Goal: Information Seeking & Learning: Learn about a topic

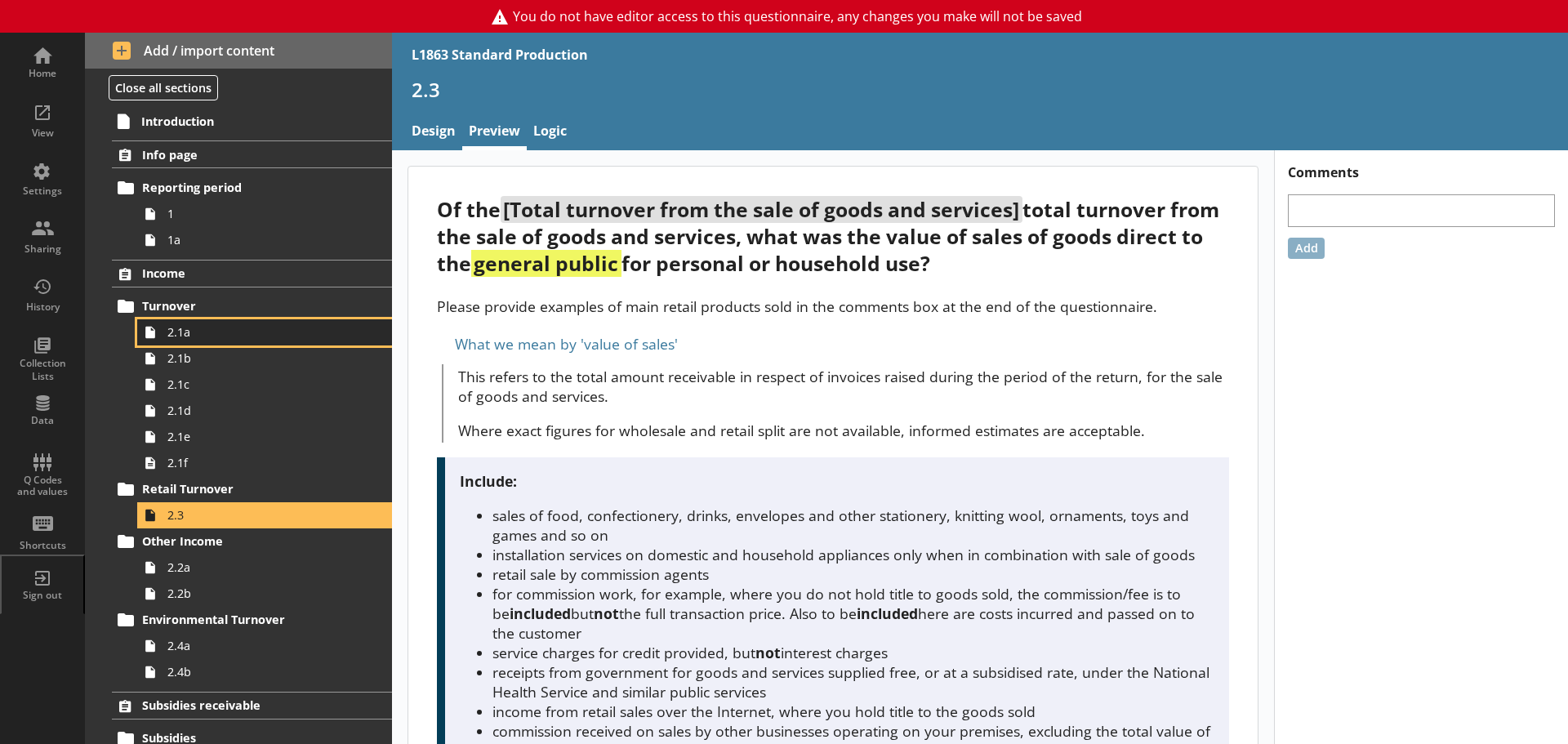
click at [212, 335] on span "2.1a" at bounding box center [259, 332] width 182 height 15
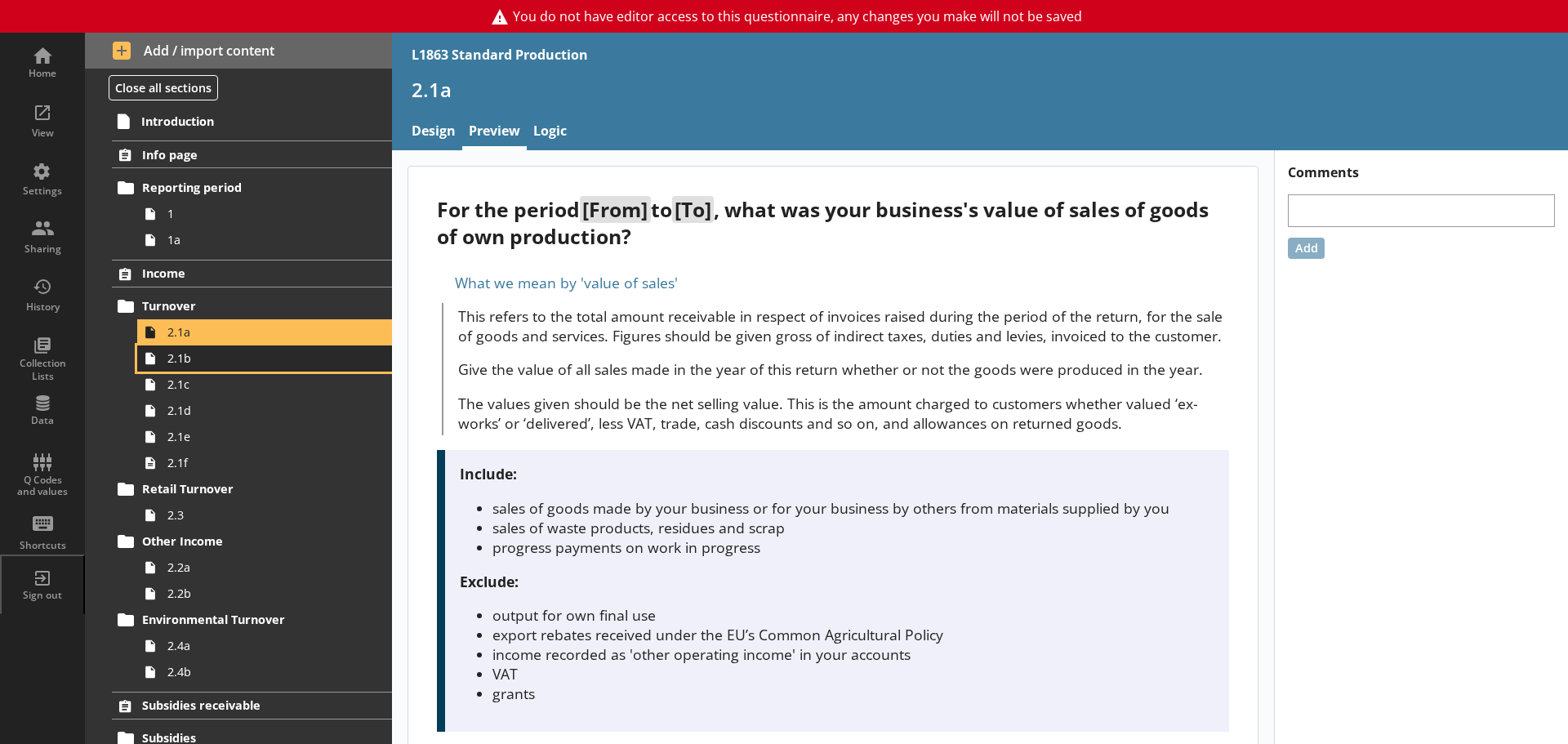
click at [212, 365] on span "2.1b" at bounding box center [259, 358] width 182 height 15
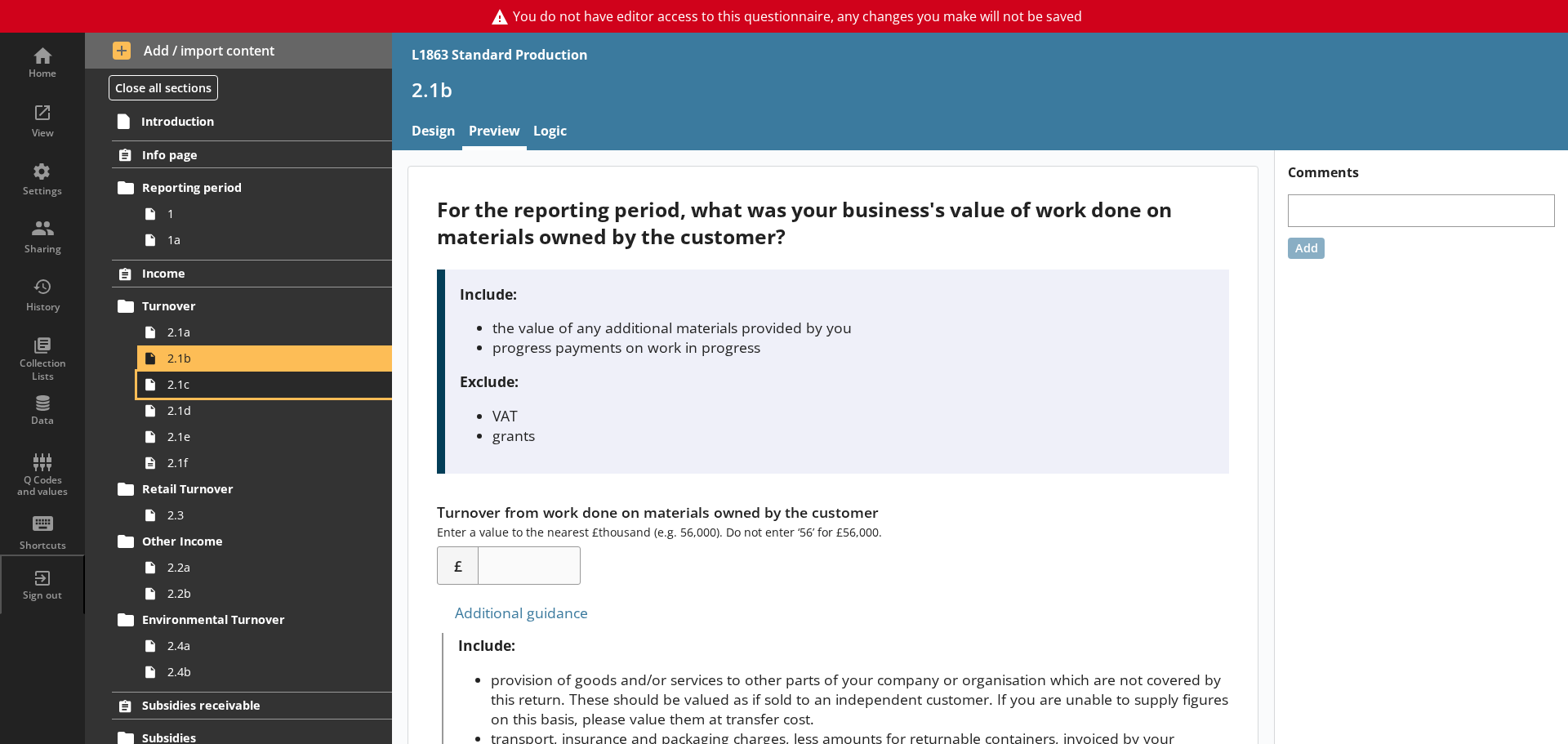
click at [199, 385] on span "2.1c" at bounding box center [259, 383] width 182 height 15
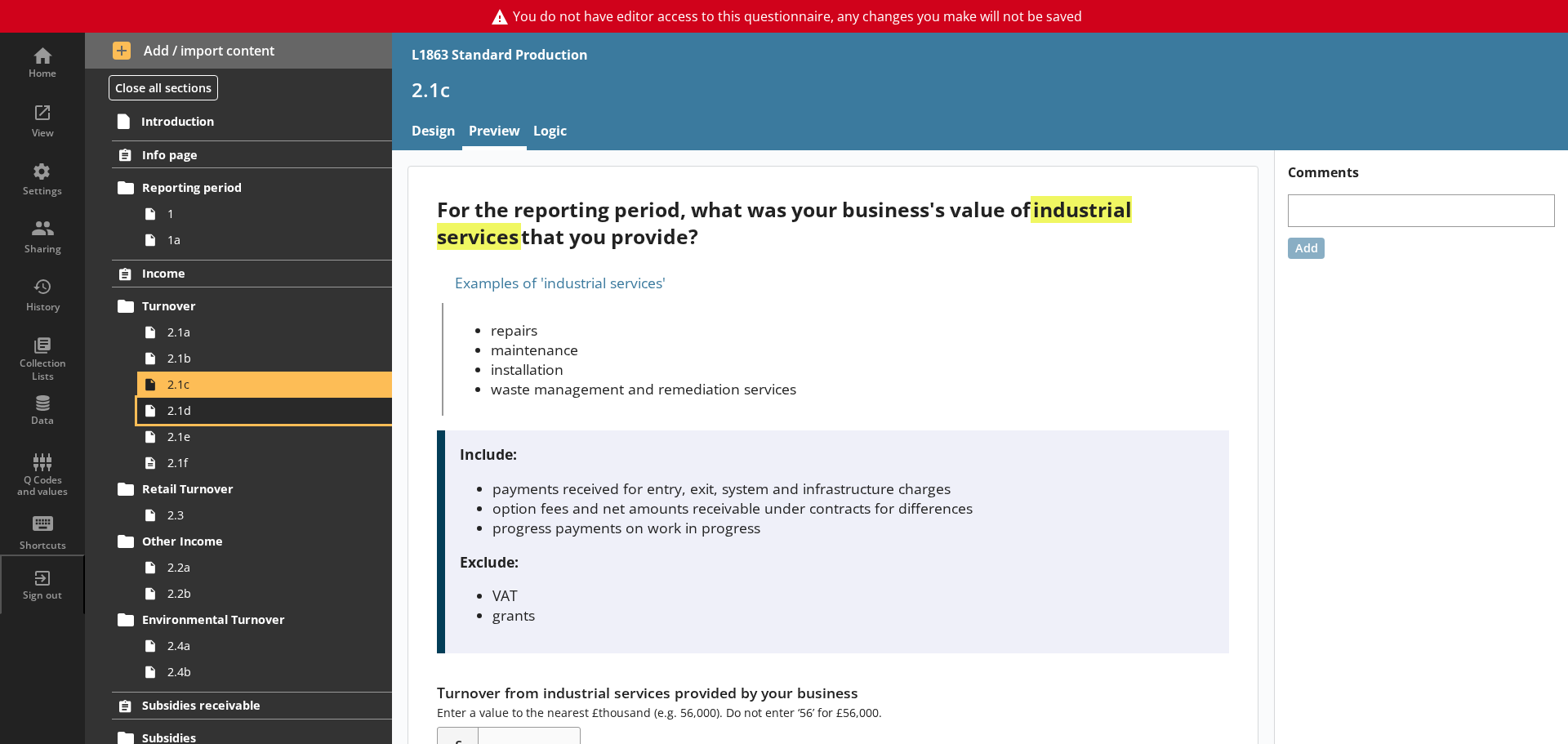
click at [183, 419] on link "2.1d" at bounding box center [264, 410] width 255 height 26
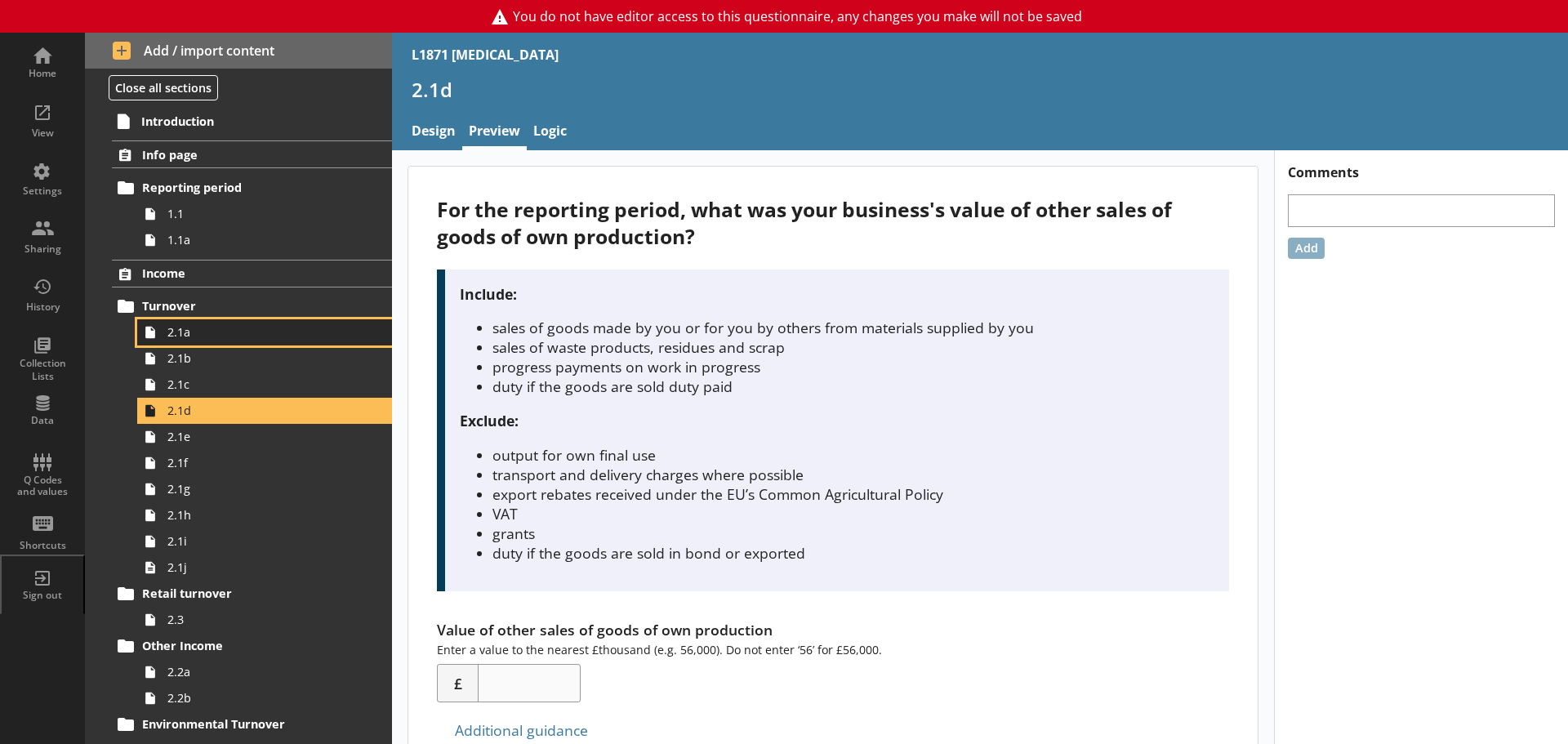
click at [237, 338] on span "2.1a" at bounding box center [259, 332] width 182 height 15
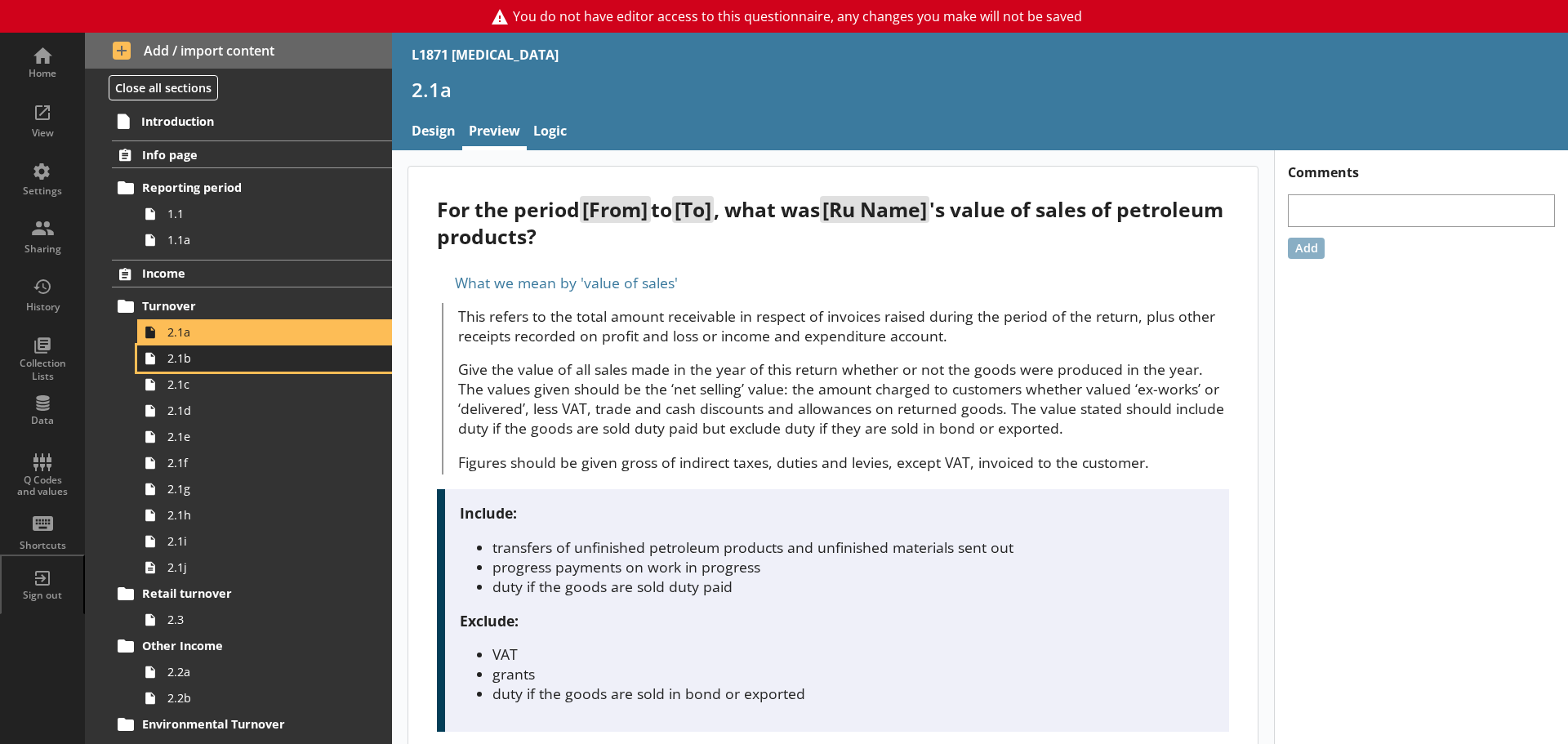
click at [231, 362] on span "2.1b" at bounding box center [259, 358] width 182 height 15
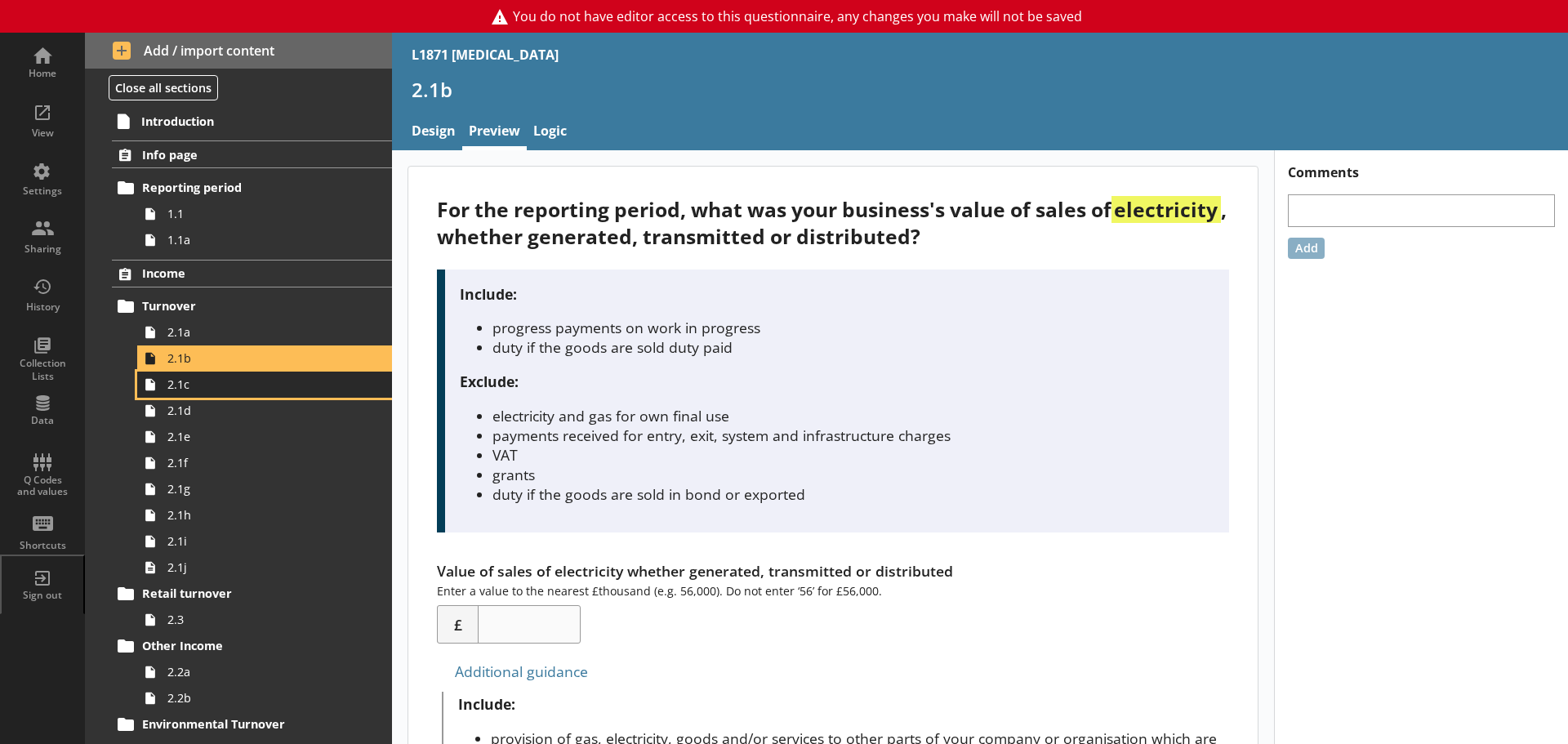
click at [244, 385] on span "2.1c" at bounding box center [259, 383] width 182 height 15
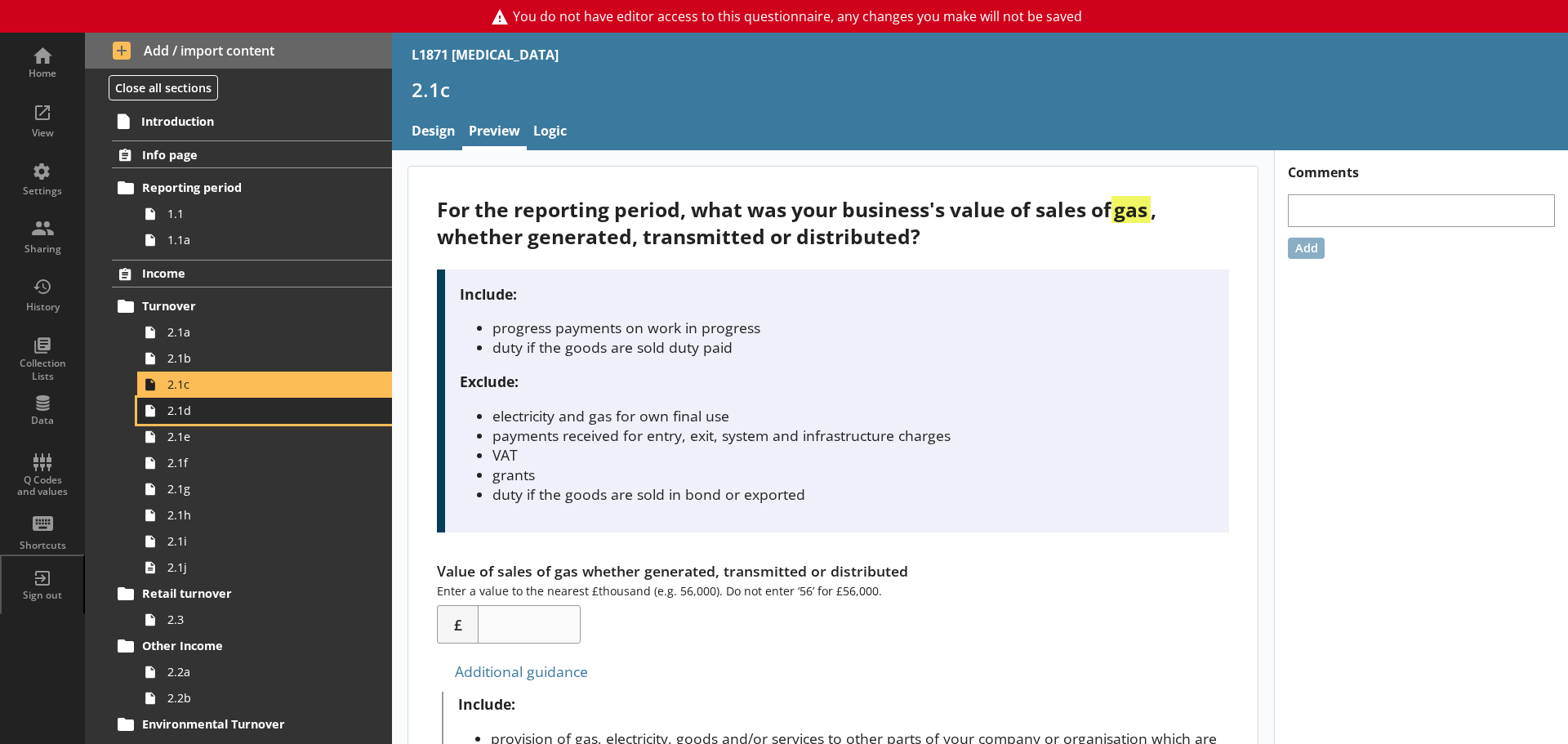
click at [224, 409] on span "2.1d" at bounding box center [259, 409] width 182 height 15
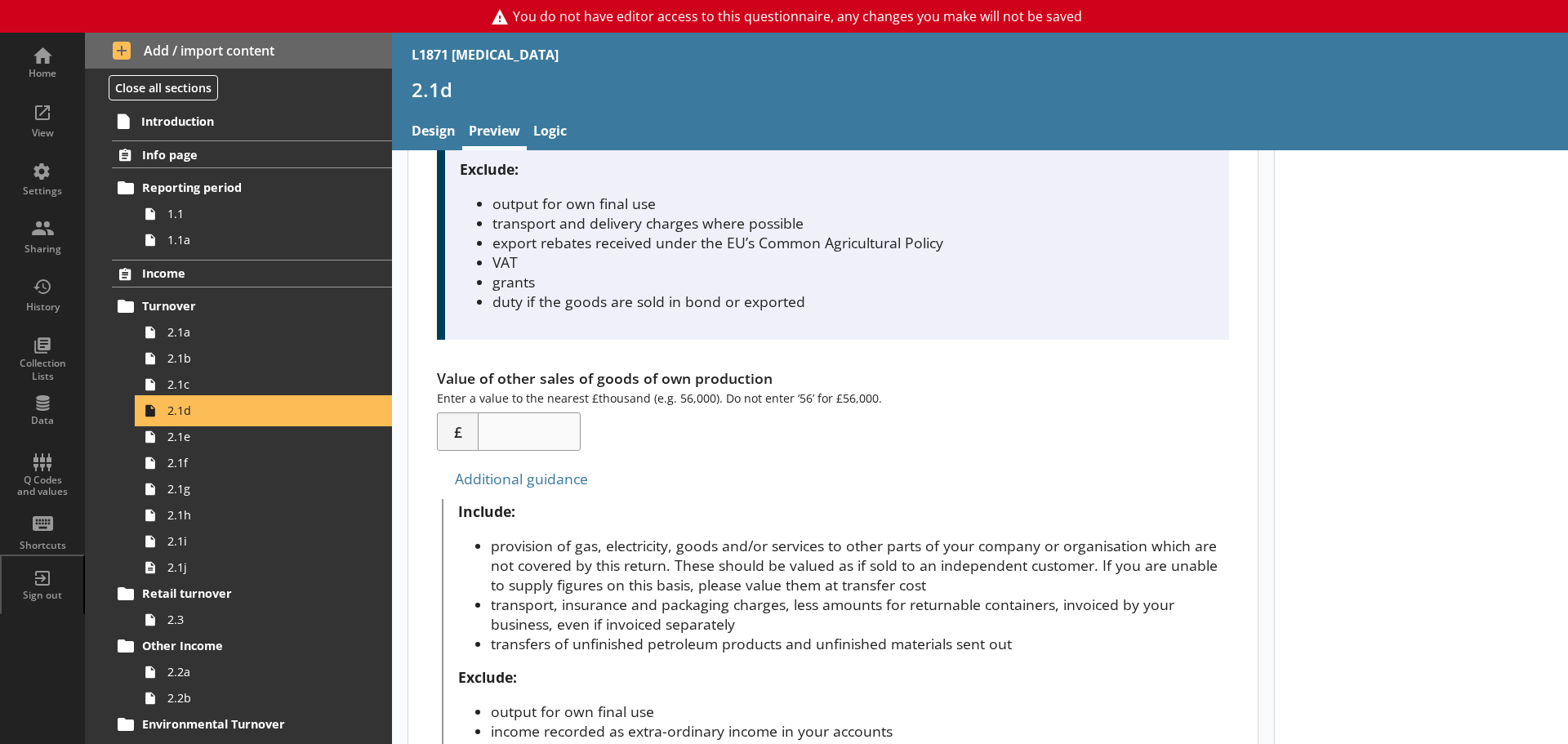
scroll to position [245, 0]
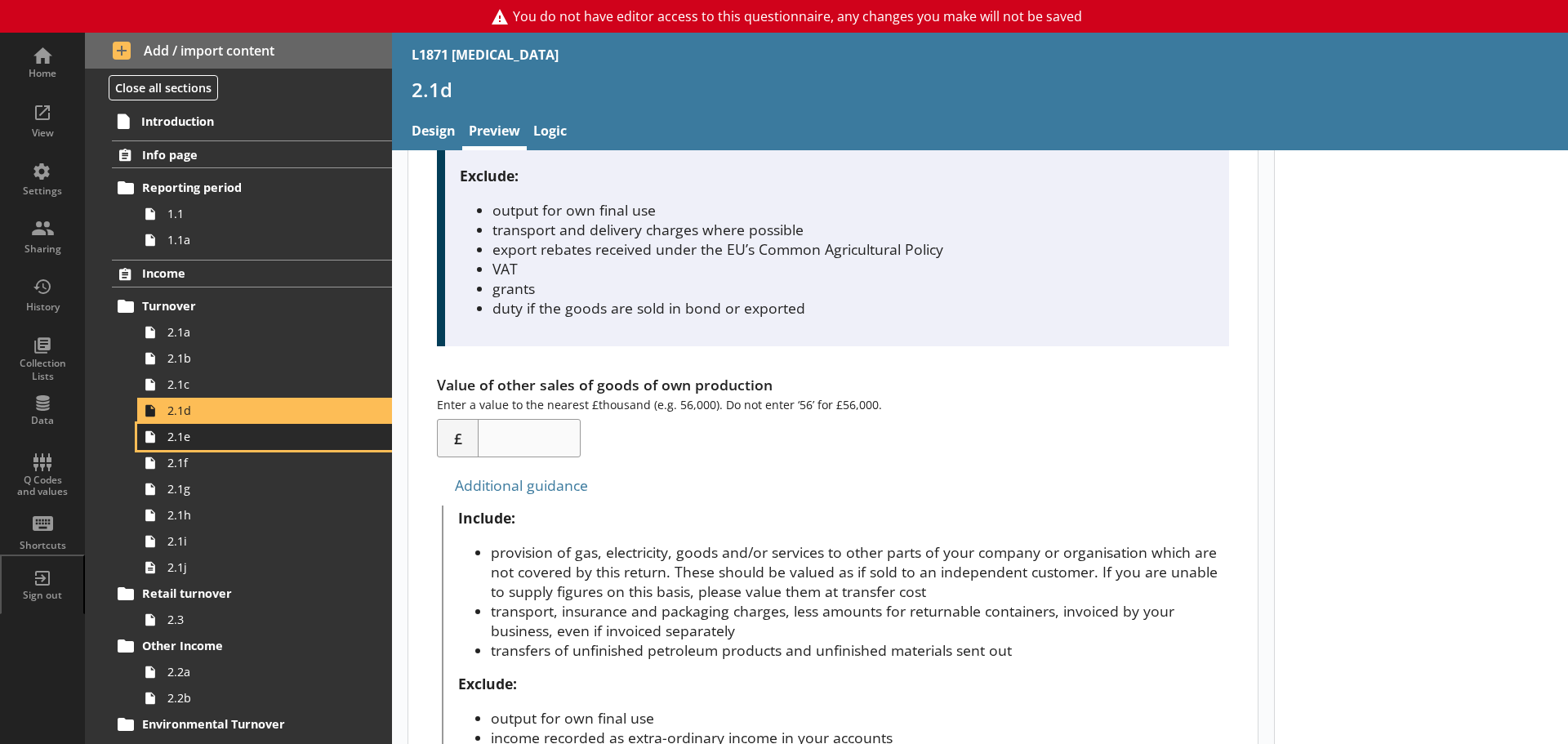
click at [238, 438] on span "2.1e" at bounding box center [259, 436] width 182 height 15
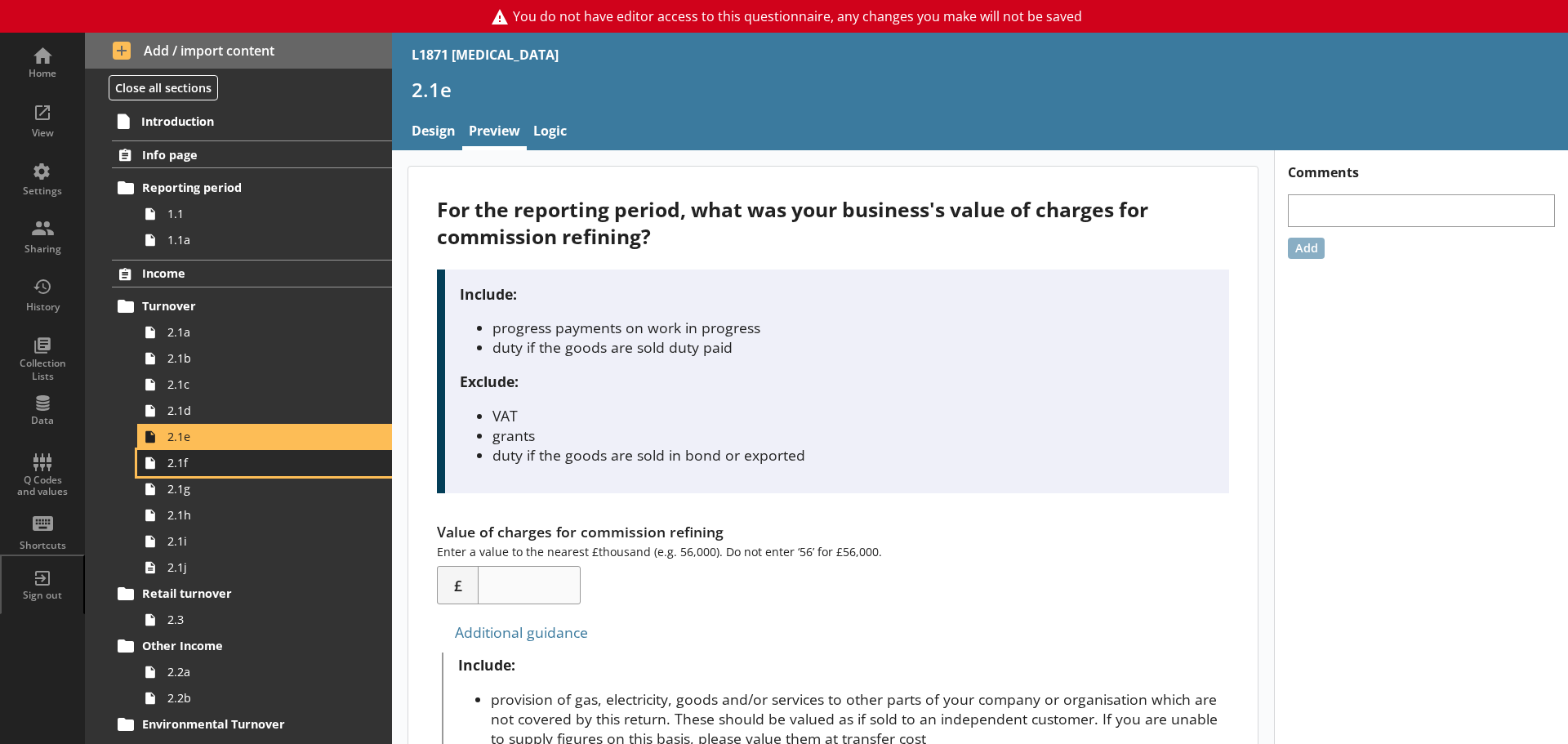
click at [208, 467] on span "2.1f" at bounding box center [259, 462] width 182 height 15
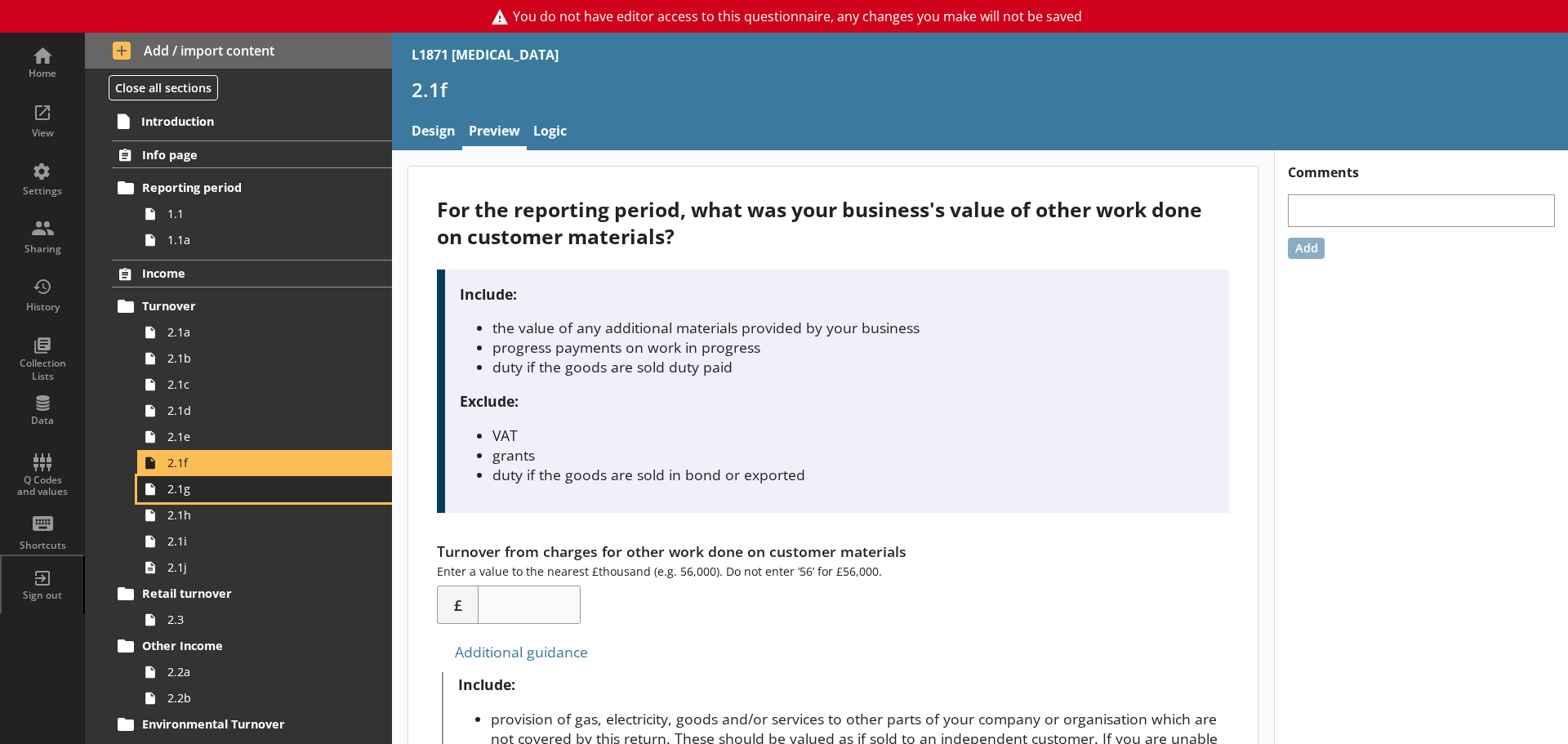
click at [170, 498] on link "2.1g" at bounding box center [264, 489] width 255 height 26
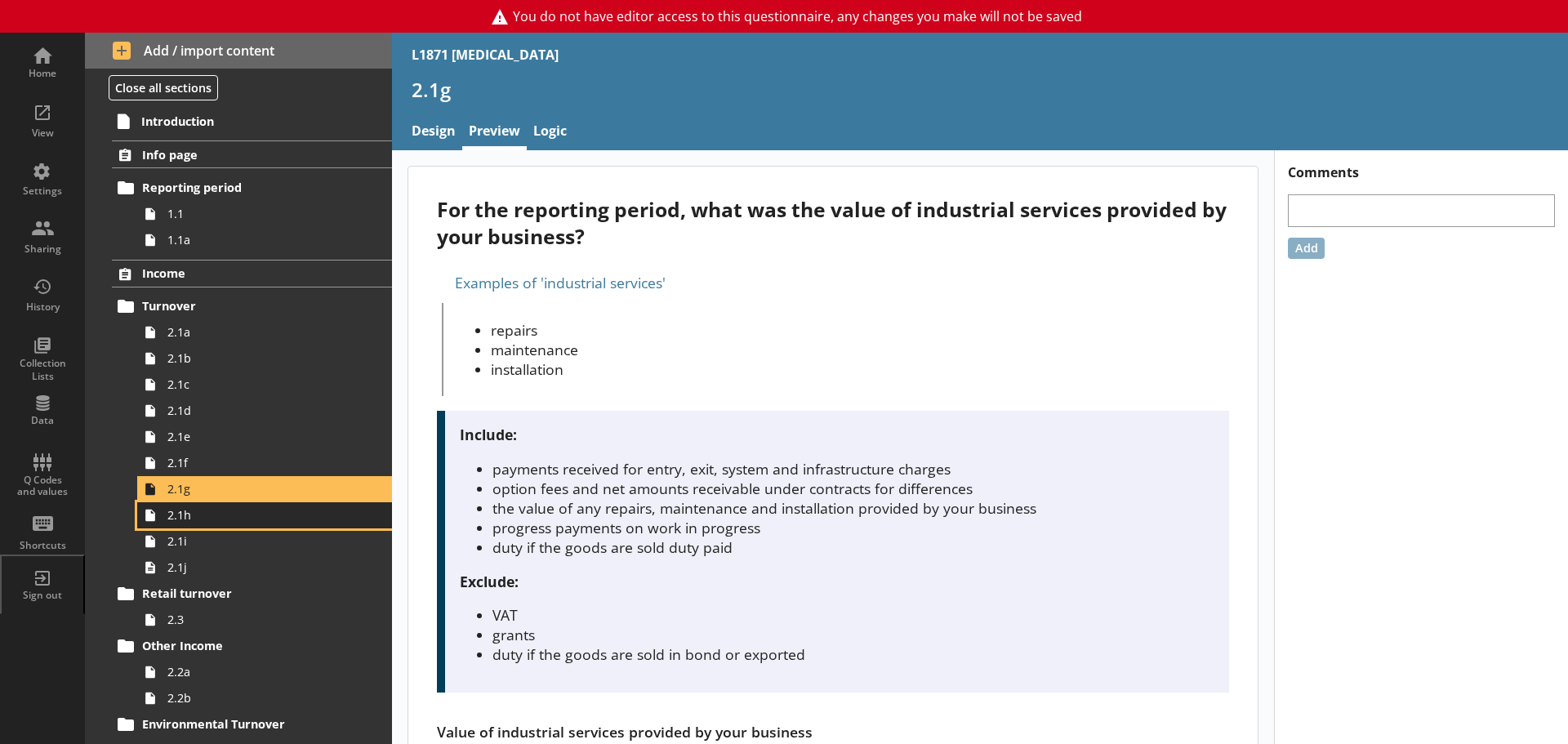
click at [179, 525] on link "2.1h" at bounding box center [264, 515] width 255 height 26
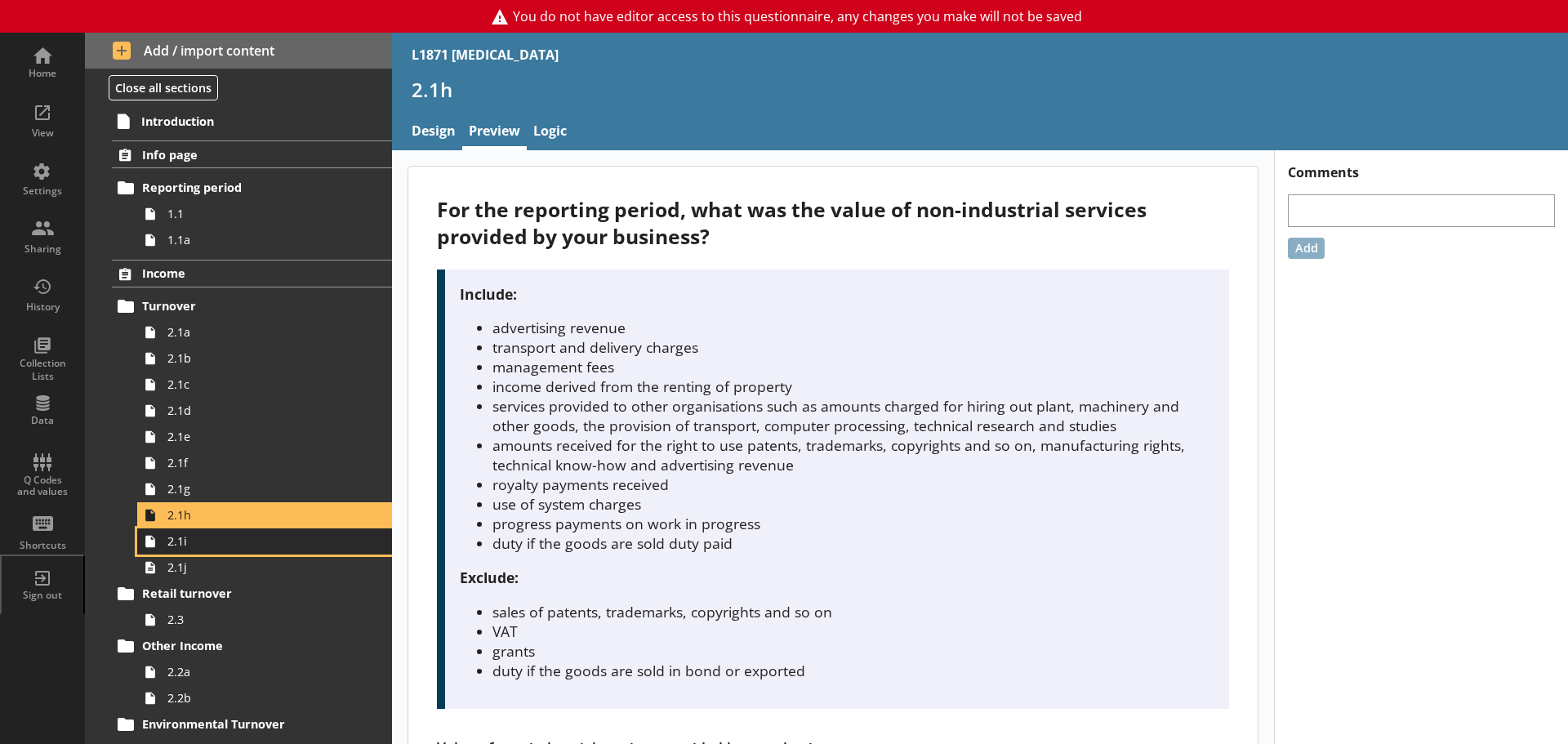
click at [184, 549] on span "2.1i" at bounding box center [259, 540] width 182 height 15
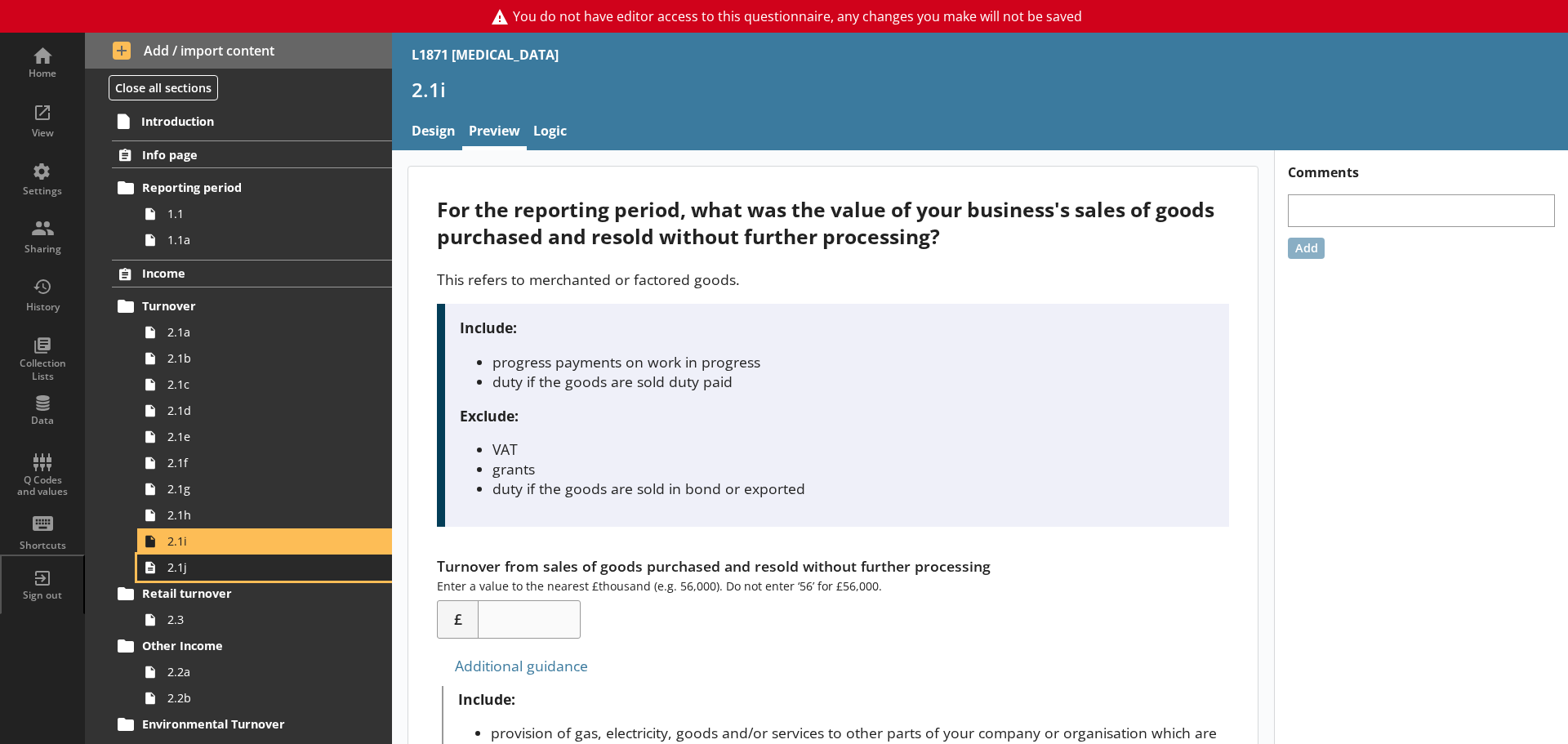
click at [183, 575] on link "2.1j" at bounding box center [264, 567] width 255 height 26
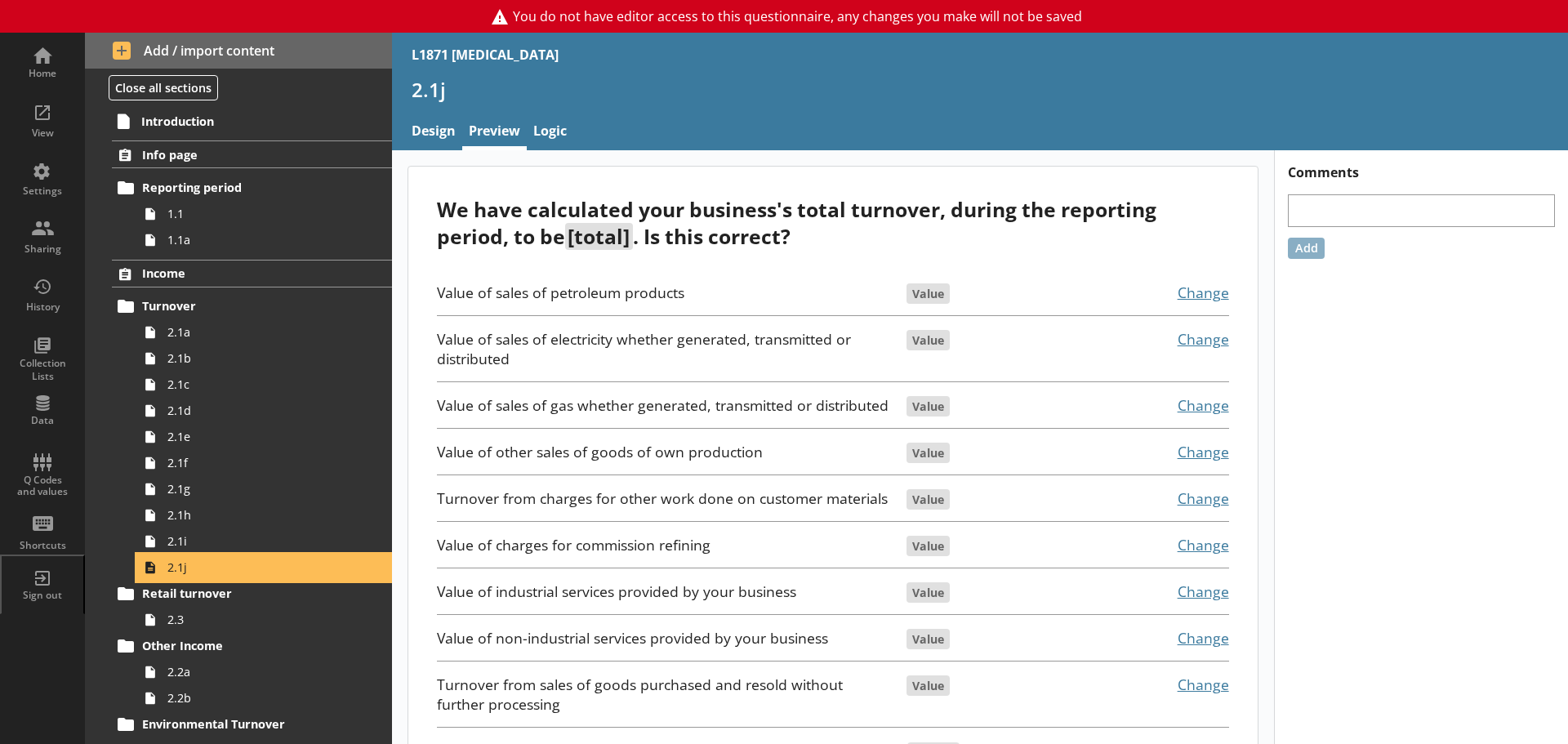
scroll to position [82, 0]
